Goal: Use online tool/utility

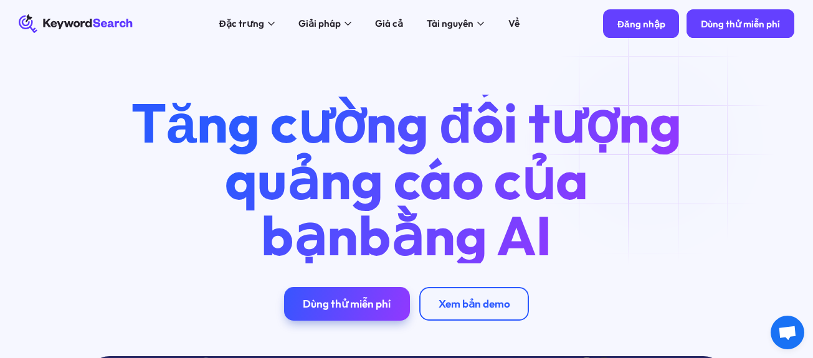
click at [643, 26] on font "Đăng nhập" at bounding box center [641, 24] width 47 height 12
